Goal: Task Accomplishment & Management: Manage account settings

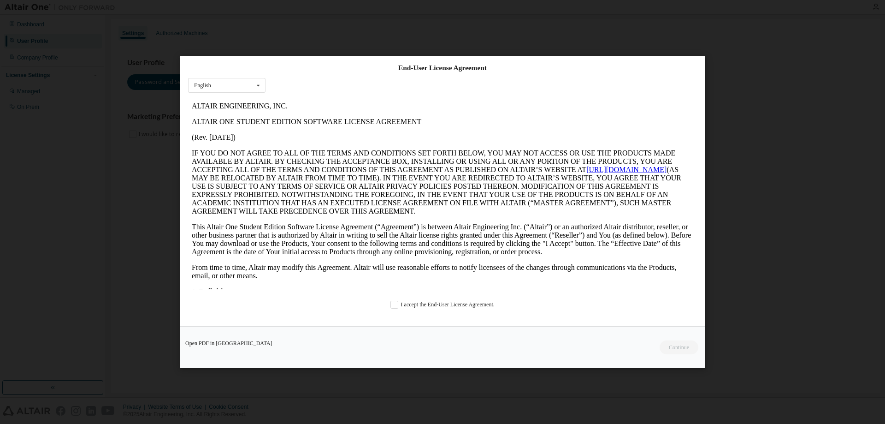
click at [389, 299] on div "End-User License Agreement English English I accept the End-User License Agreem…" at bounding box center [443, 191] width 526 height 270
click at [392, 303] on label "I accept the End-User License Agreement." at bounding box center [443, 305] width 104 height 8
click at [690, 345] on button "Continue" at bounding box center [679, 347] width 40 height 14
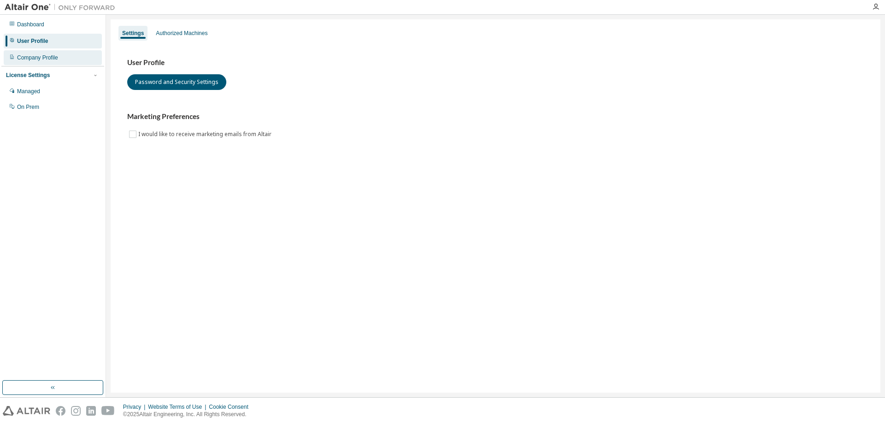
click at [24, 52] on div "Company Profile" at bounding box center [53, 57] width 98 height 15
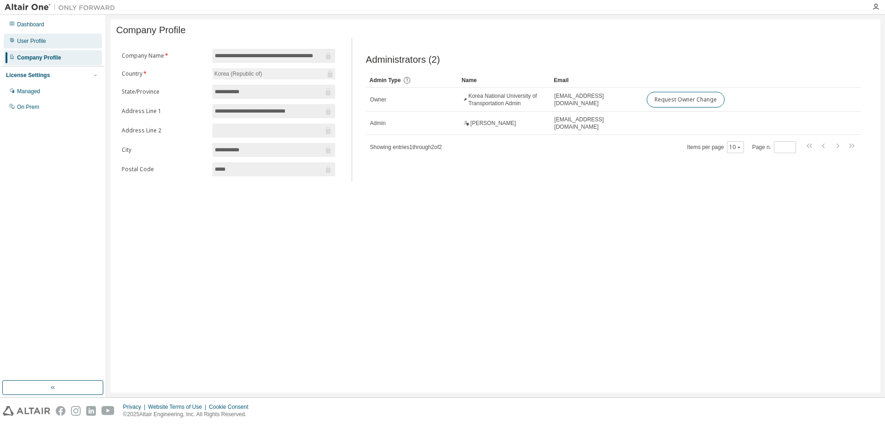
click at [67, 42] on div "User Profile" at bounding box center [53, 41] width 98 height 15
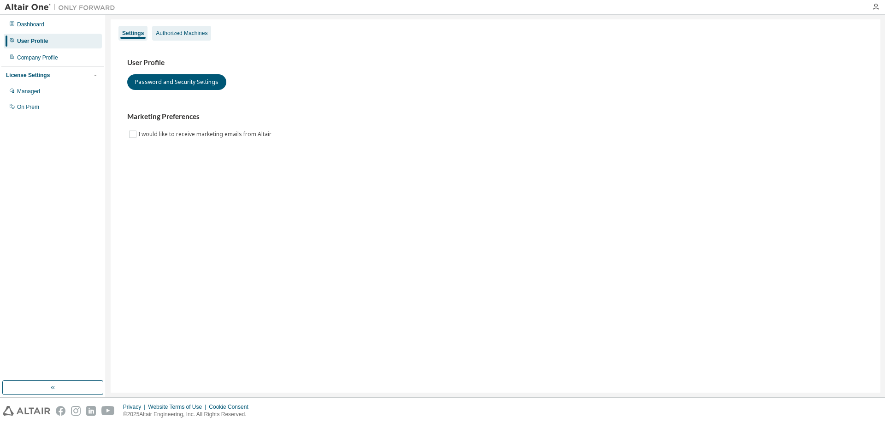
click at [196, 27] on div "Authorized Machines" at bounding box center [181, 33] width 59 height 15
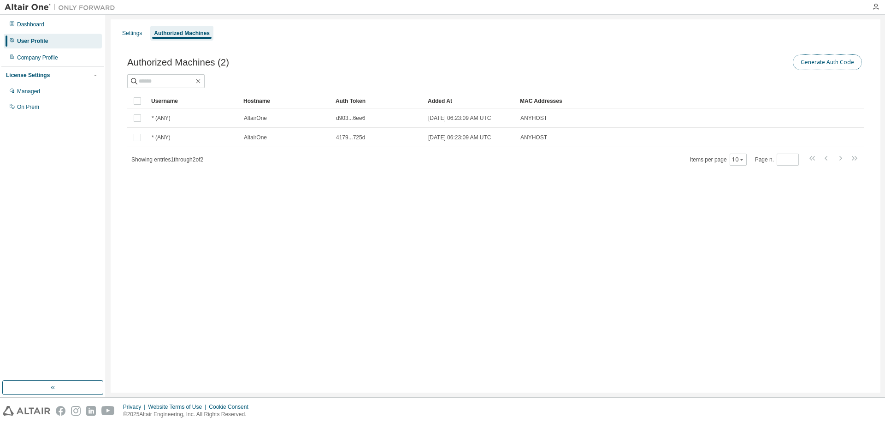
click at [826, 64] on button "Generate Auth Code" at bounding box center [827, 62] width 69 height 16
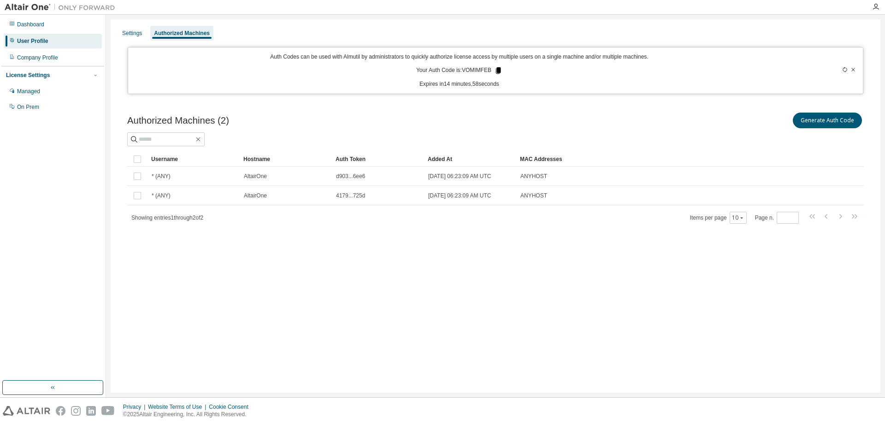
click at [497, 71] on icon at bounding box center [498, 70] width 5 height 6
